Goal: Check status: Check status

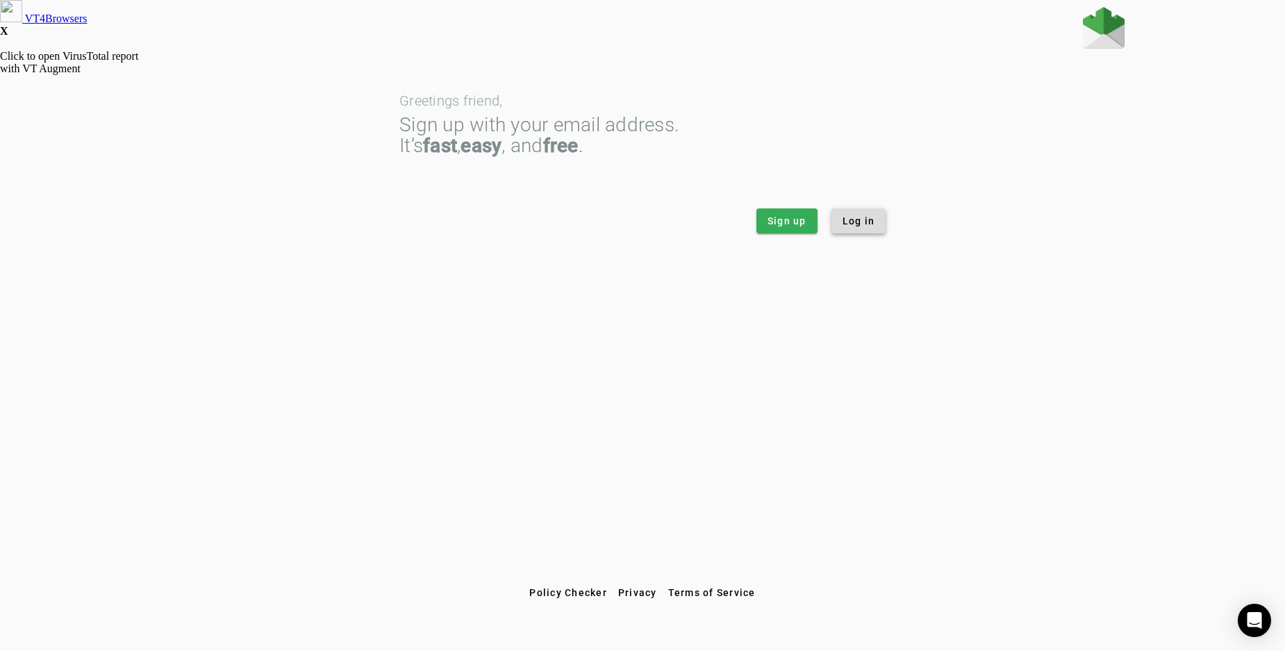
click at [858, 217] on span "Log in" at bounding box center [858, 221] width 33 height 14
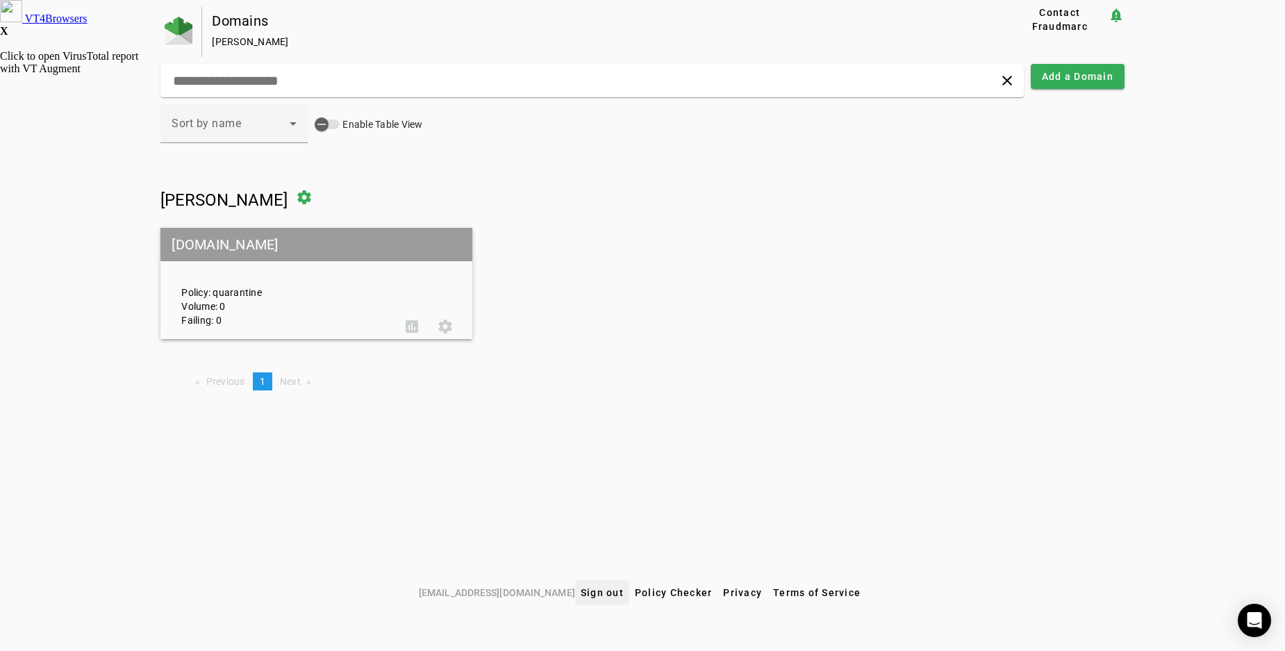
click at [582, 590] on span "Sign out" at bounding box center [602, 592] width 43 height 11
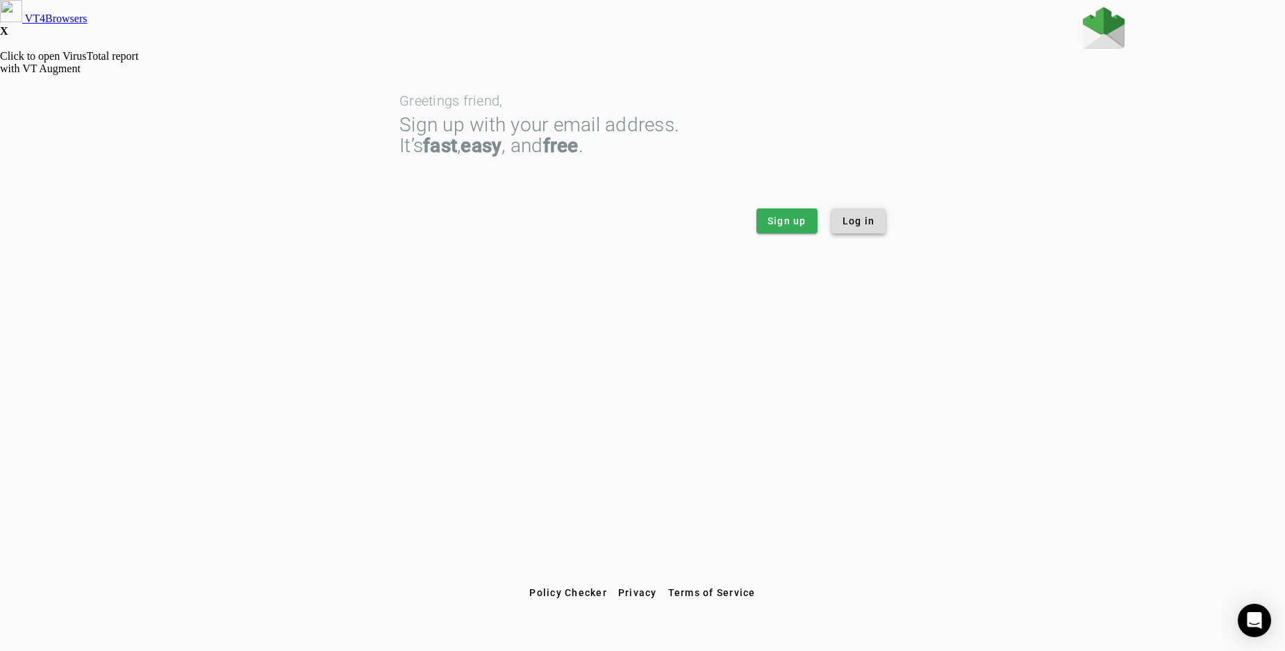
click at [856, 221] on span "Log in" at bounding box center [858, 221] width 33 height 14
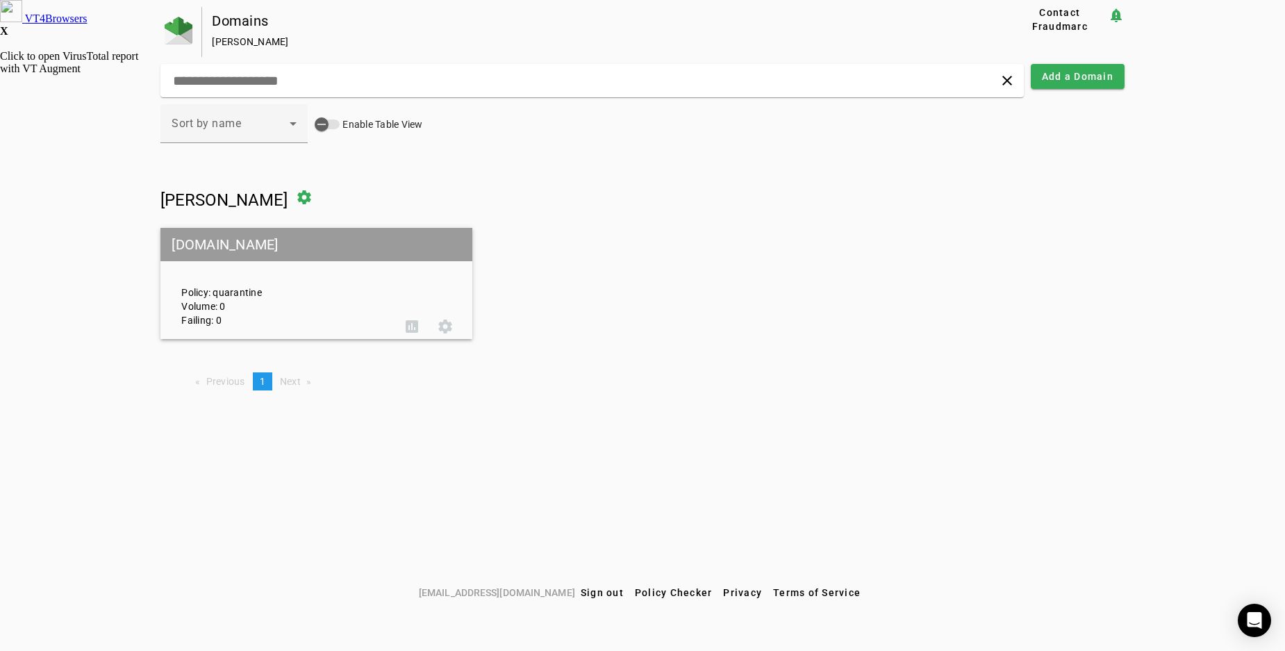
click at [242, 241] on mat-grid-tile-header "shipbob.com" at bounding box center [316, 244] width 312 height 33
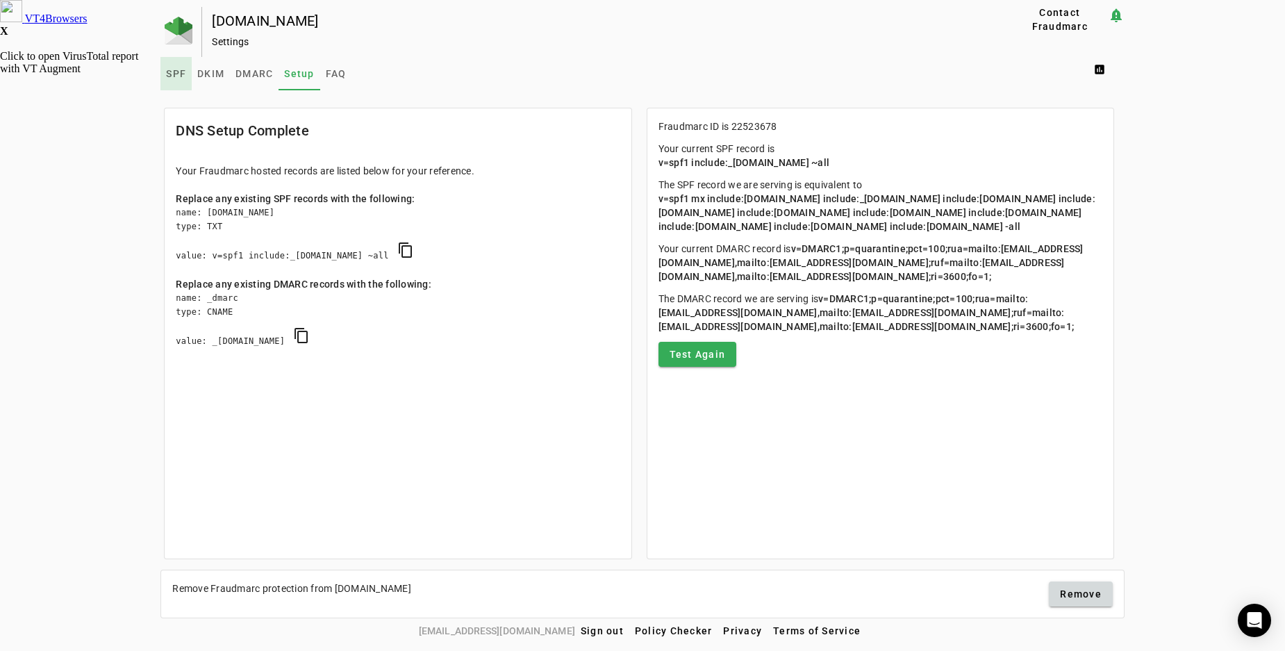
click at [176, 72] on span "SPF" at bounding box center [176, 74] width 20 height 10
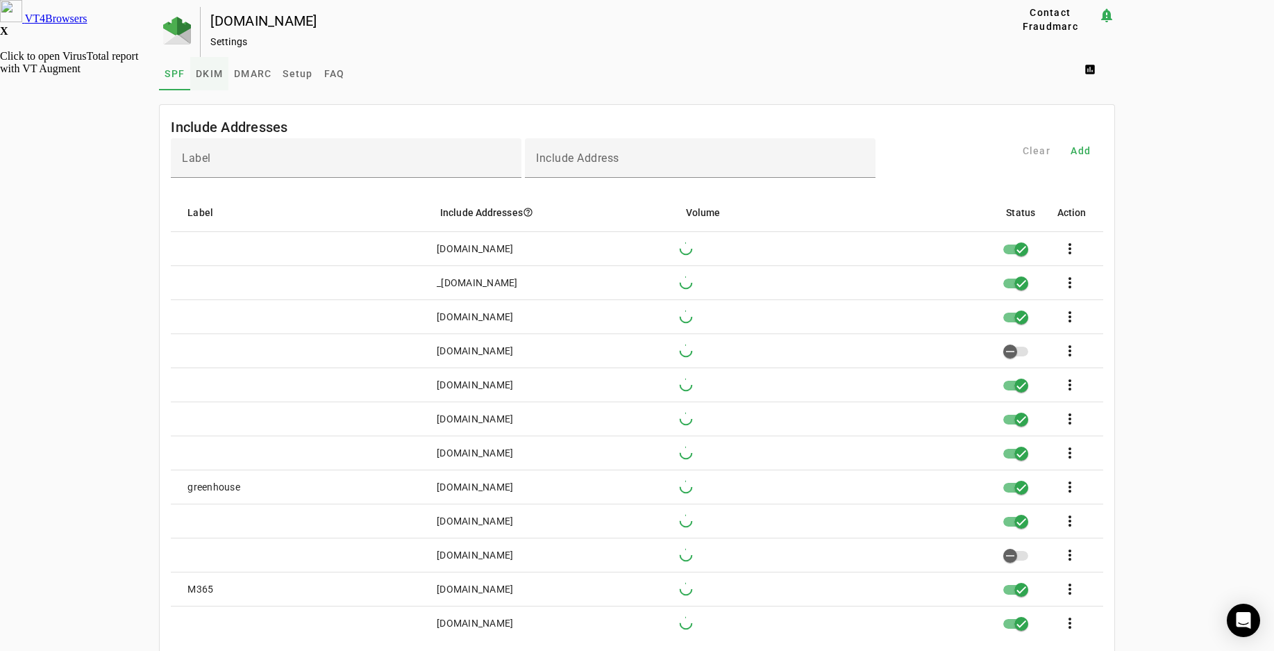
click at [205, 72] on span "DKIM" at bounding box center [209, 74] width 27 height 10
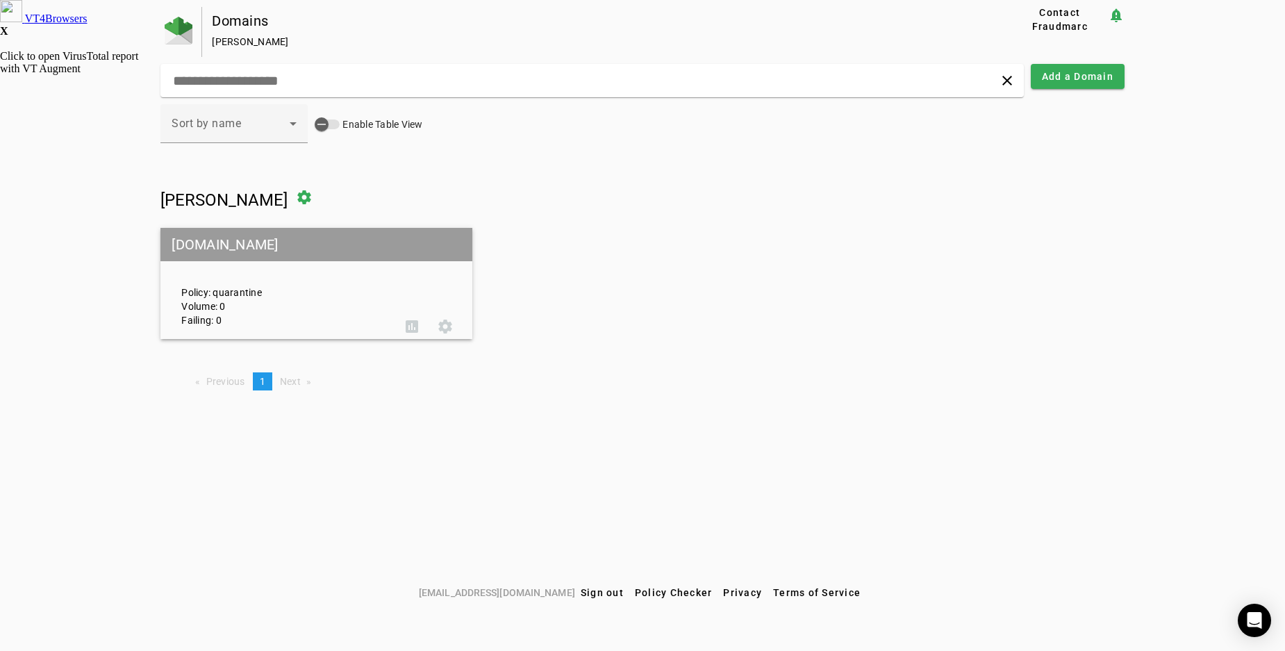
click at [303, 243] on mat-grid-tile-header "[DOMAIN_NAME]" at bounding box center [316, 244] width 312 height 33
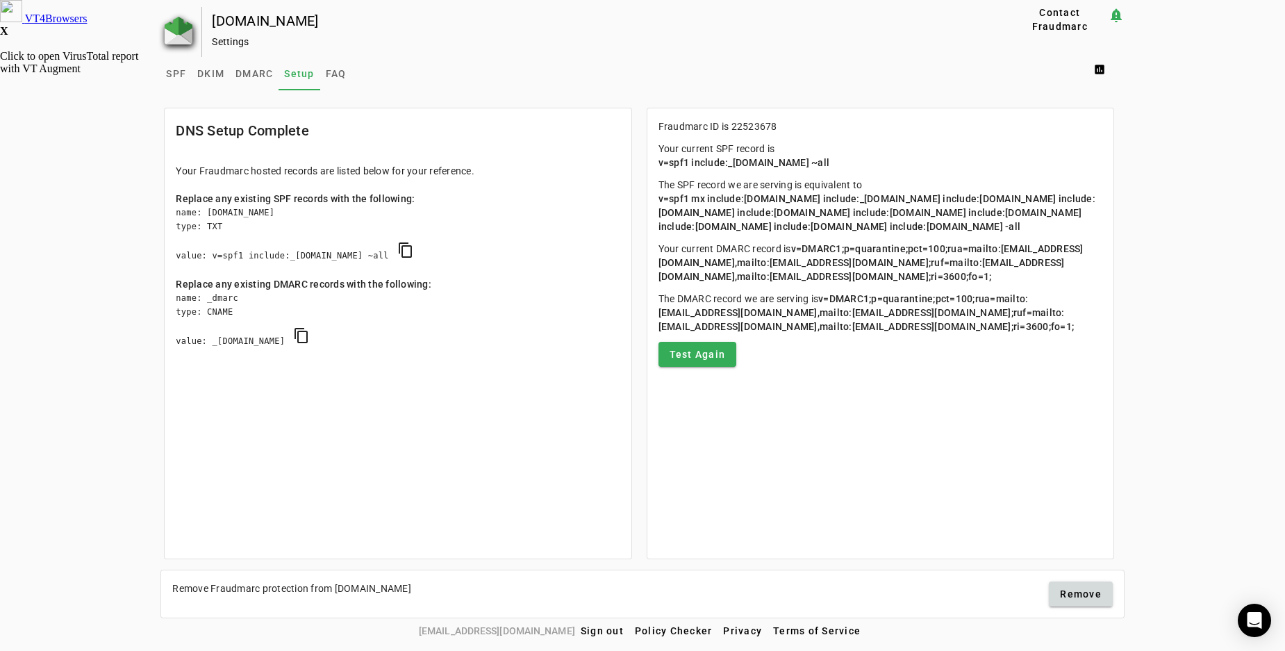
click at [178, 32] on img at bounding box center [179, 31] width 28 height 28
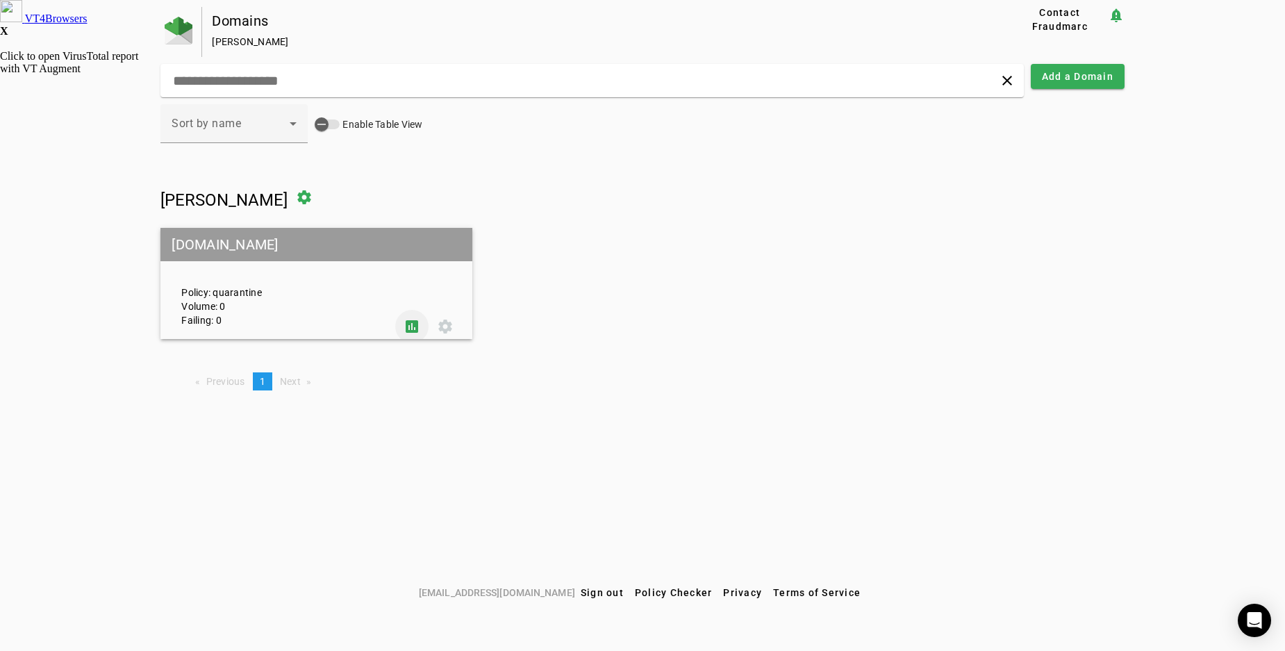
click at [409, 326] on span at bounding box center [411, 326] width 33 height 33
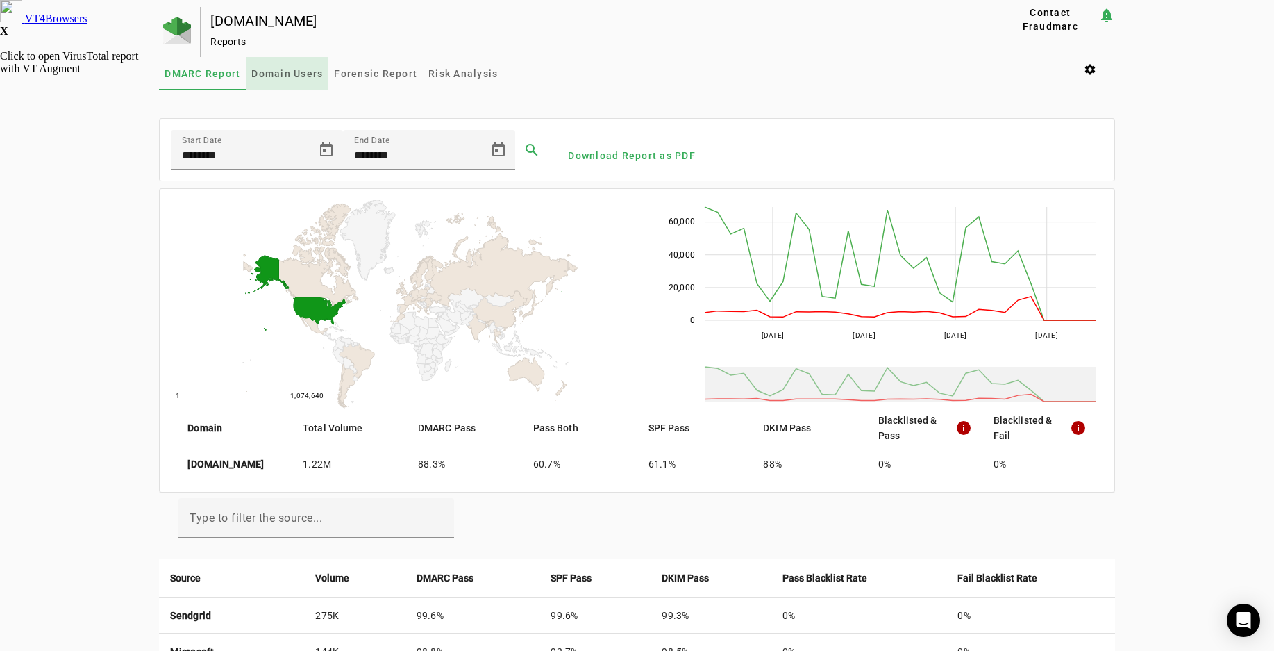
click at [287, 72] on span "Domain Users" at bounding box center [287, 74] width 72 height 10
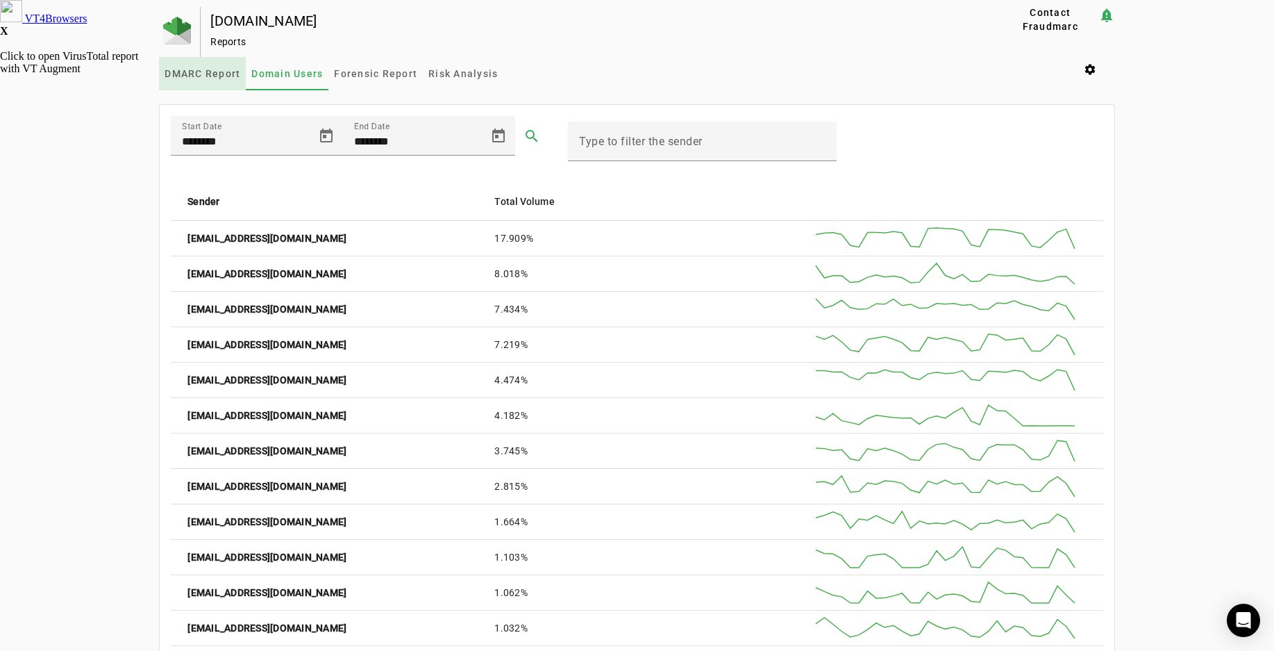
click at [190, 72] on span "DMARC Report" at bounding box center [203, 74] width 76 height 10
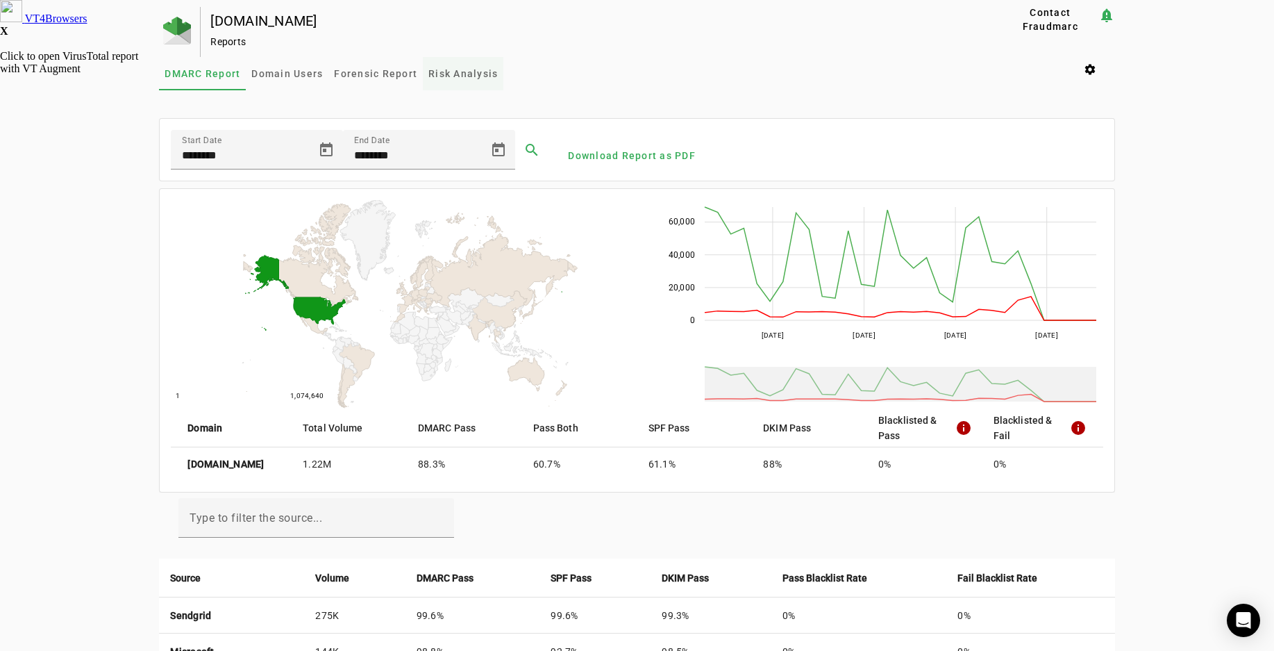
click at [458, 69] on span "Risk Analysis" at bounding box center [462, 74] width 69 height 10
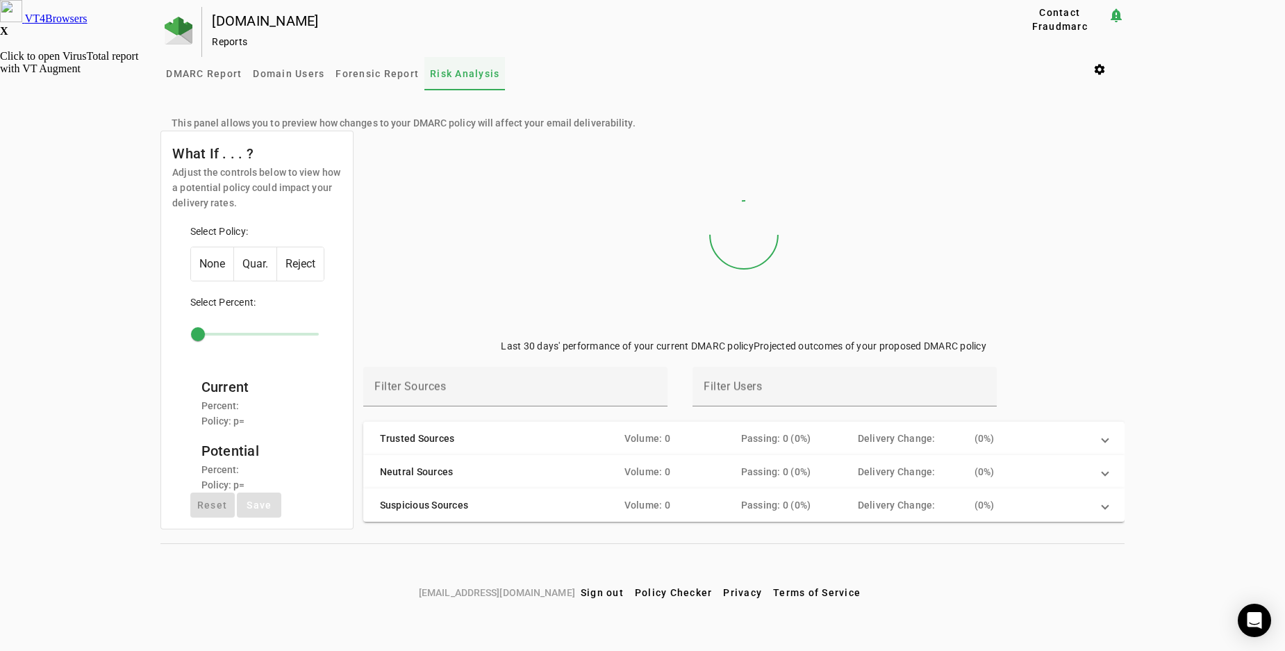
type input "***"
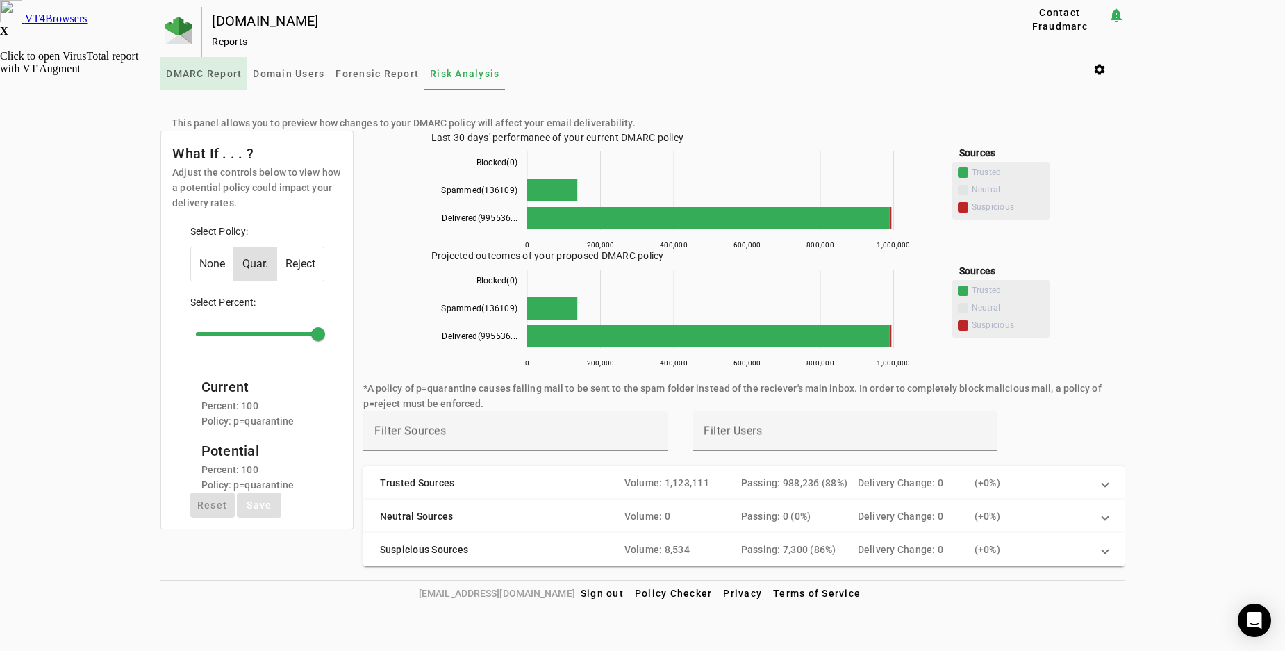
click at [201, 73] on span "DMARC Report" at bounding box center [204, 74] width 76 height 10
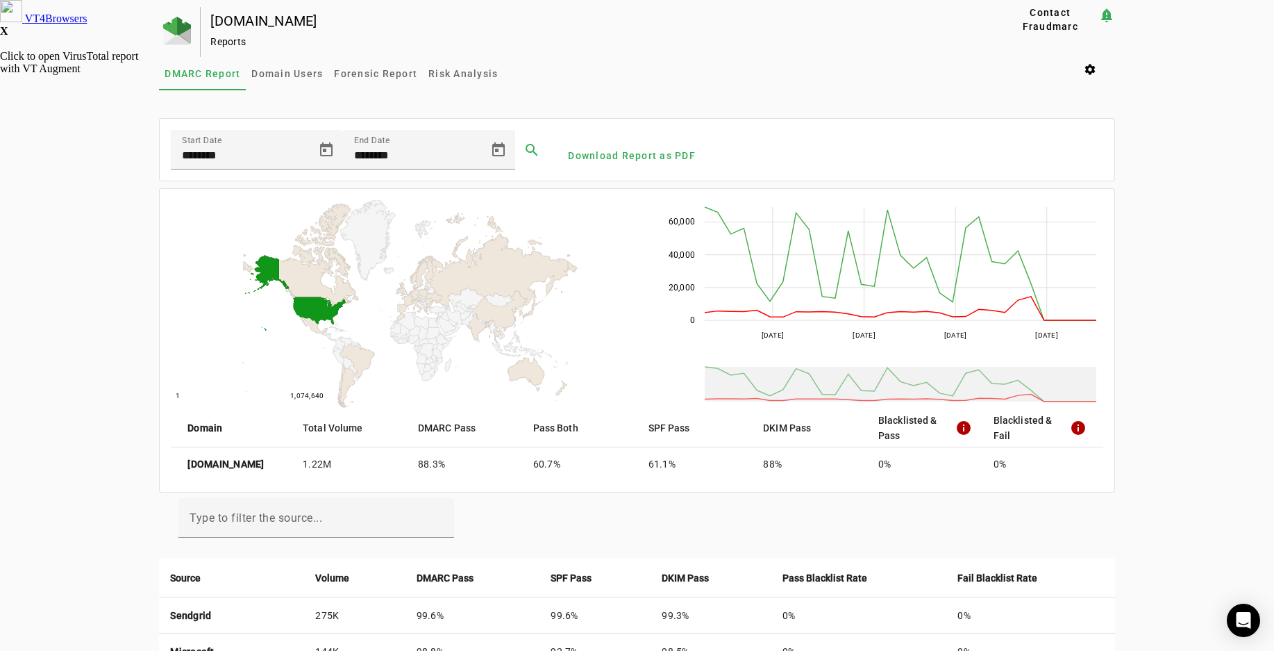
click at [115, 313] on div "[DOMAIN_NAME] Reports Contact Fraudmarc notification_important Reports DMARC Re…" at bounding box center [637, 593] width 1274 height 1172
